Goal: Check status: Check status

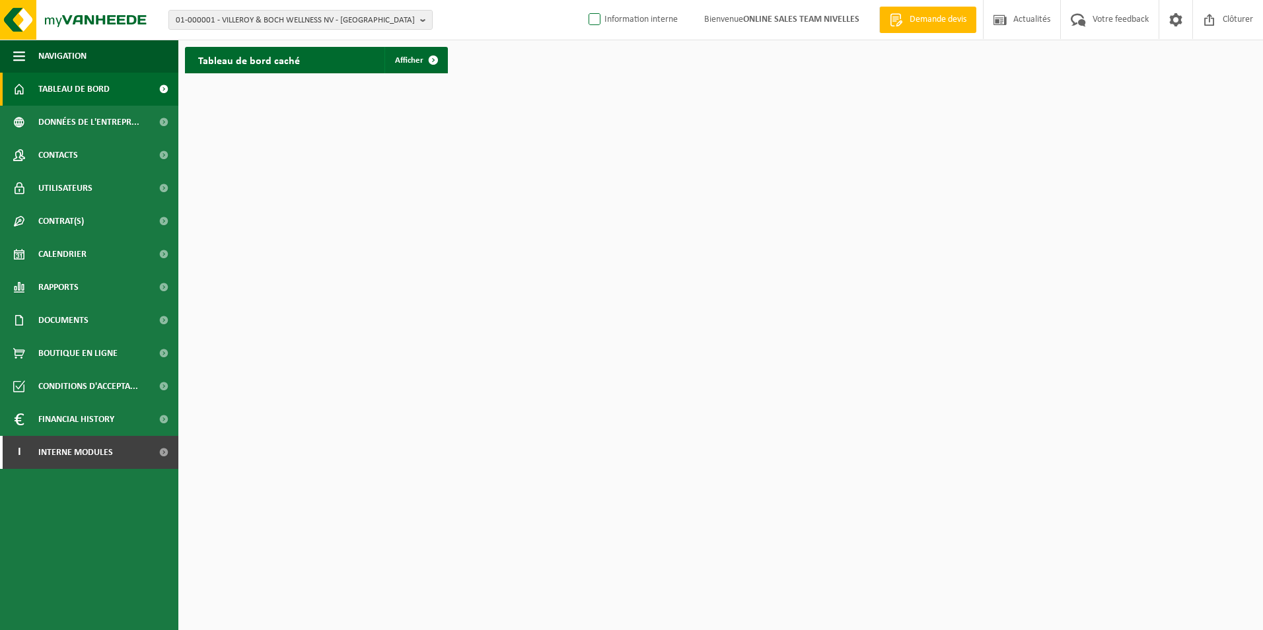
click at [598, 15] on label "Information interne" at bounding box center [632, 20] width 92 height 20
click at [584, 0] on input "Information interne" at bounding box center [583, -1] width 1 height 1
checkbox input "true"
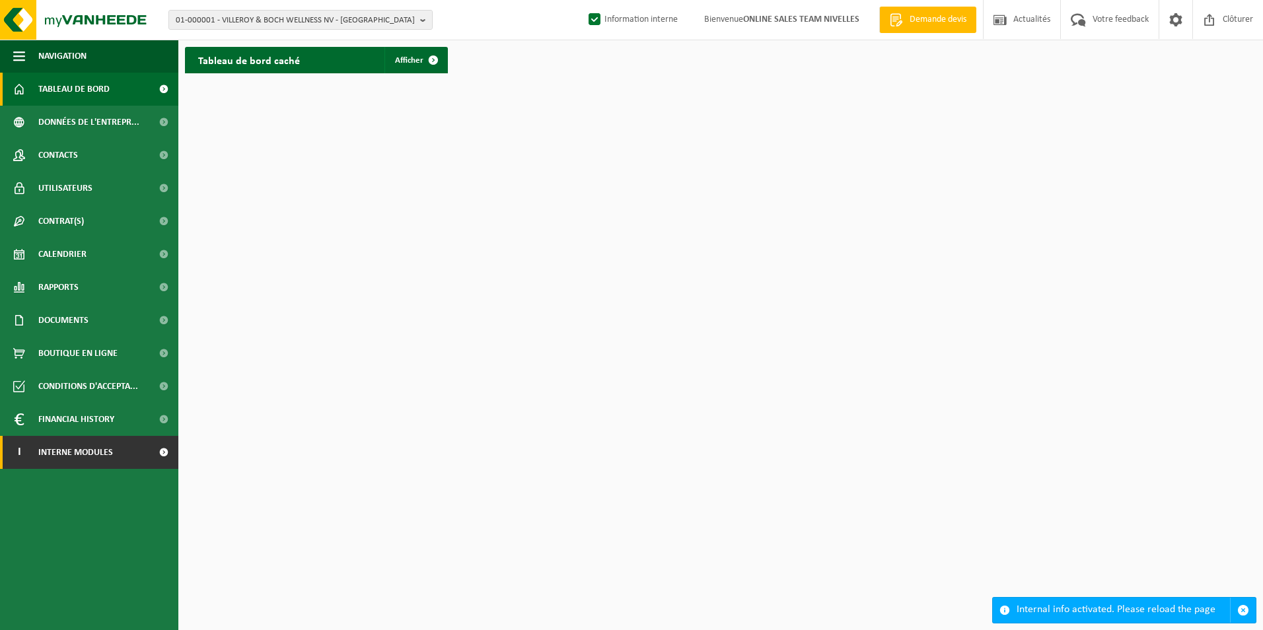
click at [60, 451] on span "Interne modules" at bounding box center [75, 452] width 75 height 33
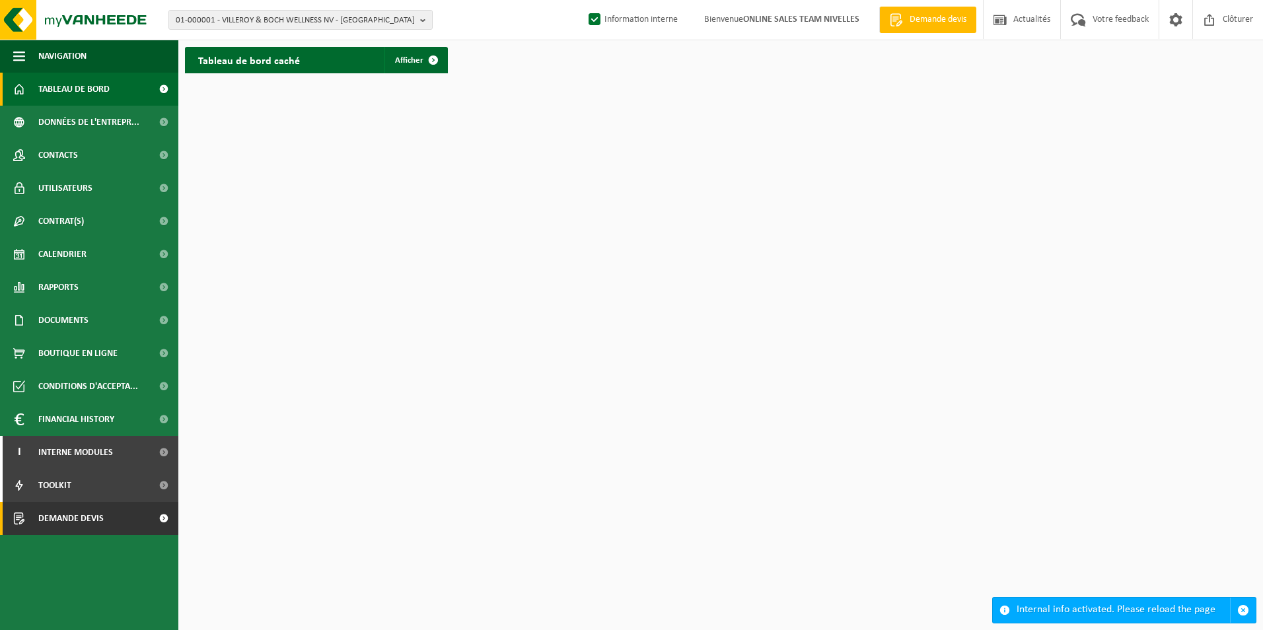
click at [69, 511] on span "Demande devis" at bounding box center [70, 518] width 65 height 33
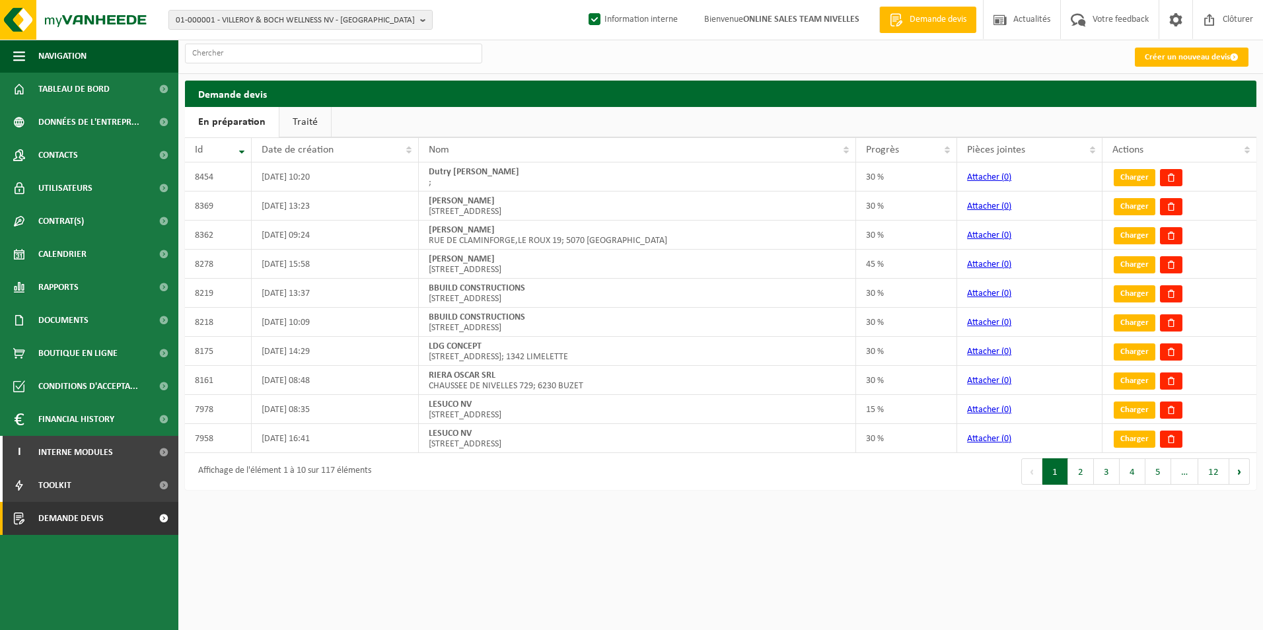
click at [304, 116] on link "Traité" at bounding box center [305, 122] width 52 height 30
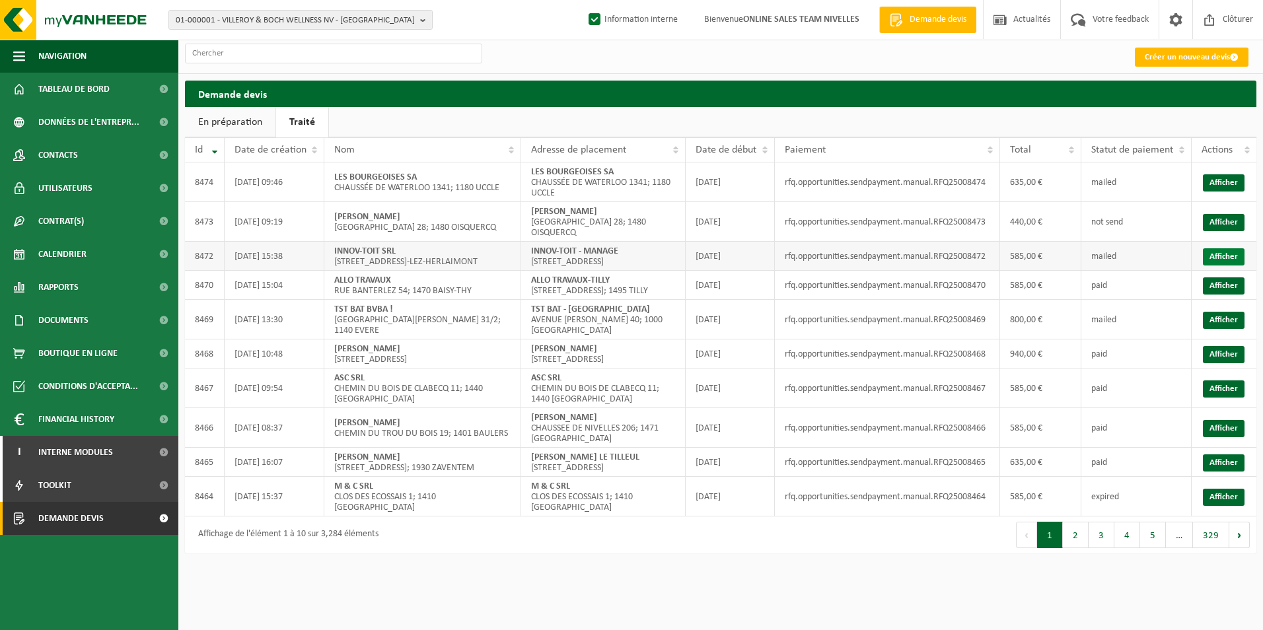
click at [1214, 250] on link "Afficher" at bounding box center [1224, 256] width 42 height 17
click at [1240, 219] on link "Afficher" at bounding box center [1224, 222] width 42 height 17
click at [1203, 186] on link "Afficher" at bounding box center [1224, 182] width 42 height 17
